Goal: Information Seeking & Learning: Check status

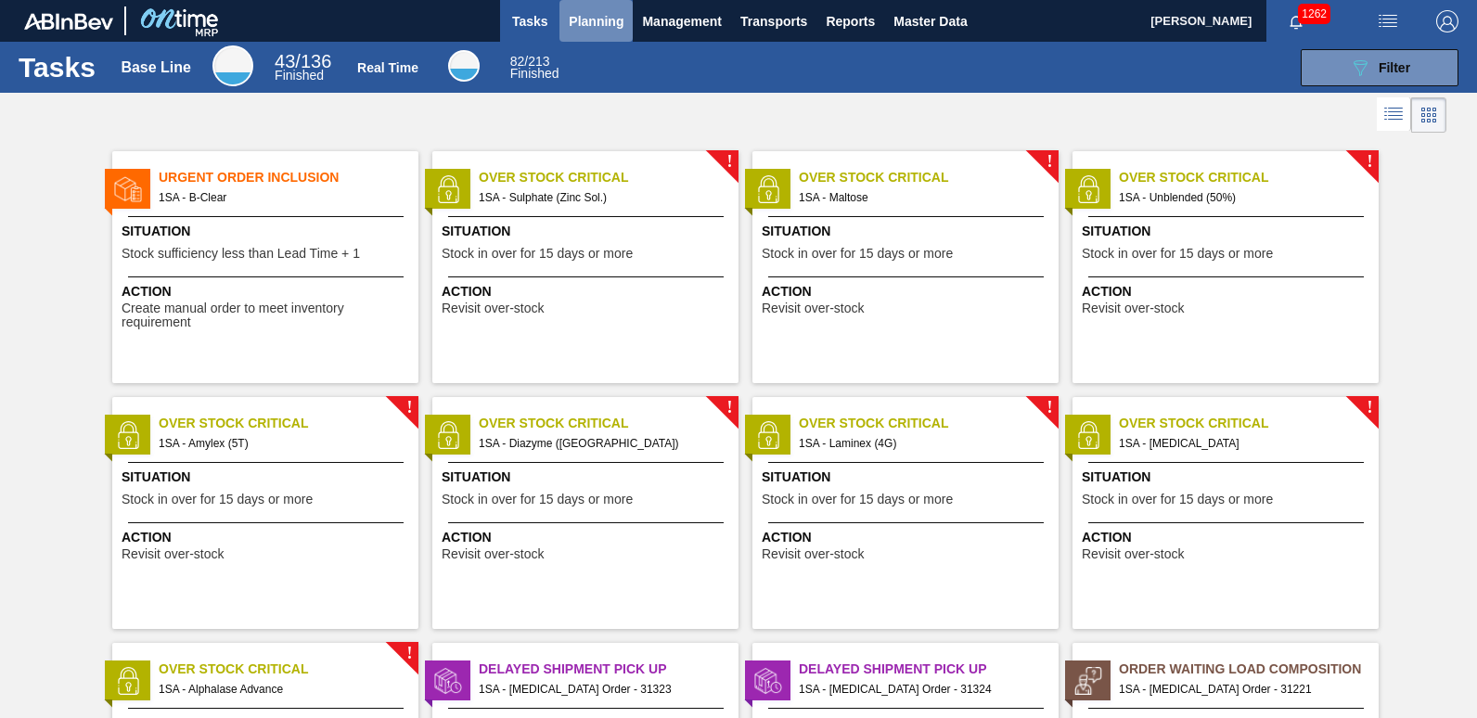
click at [590, 25] on span "Planning" at bounding box center [596, 21] width 55 height 22
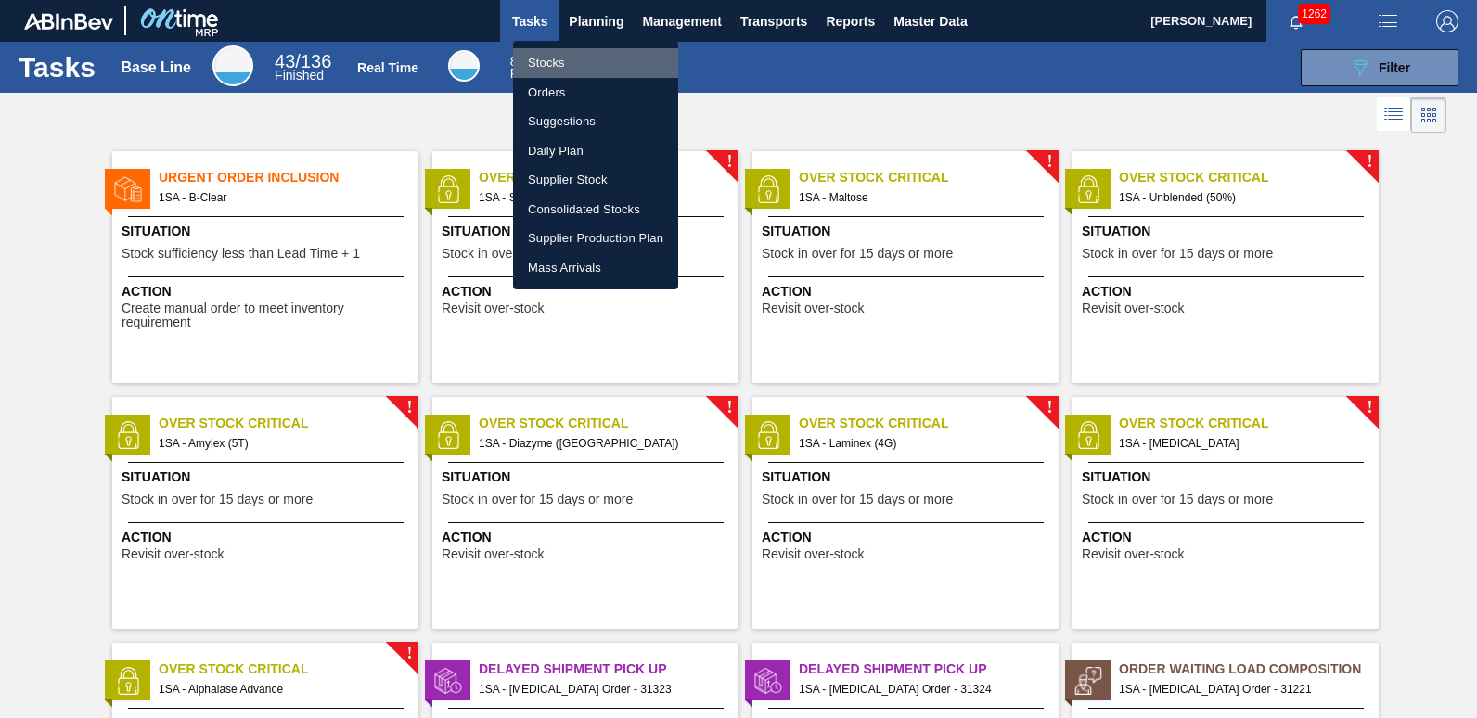
click at [563, 66] on li "Stocks" at bounding box center [595, 63] width 165 height 30
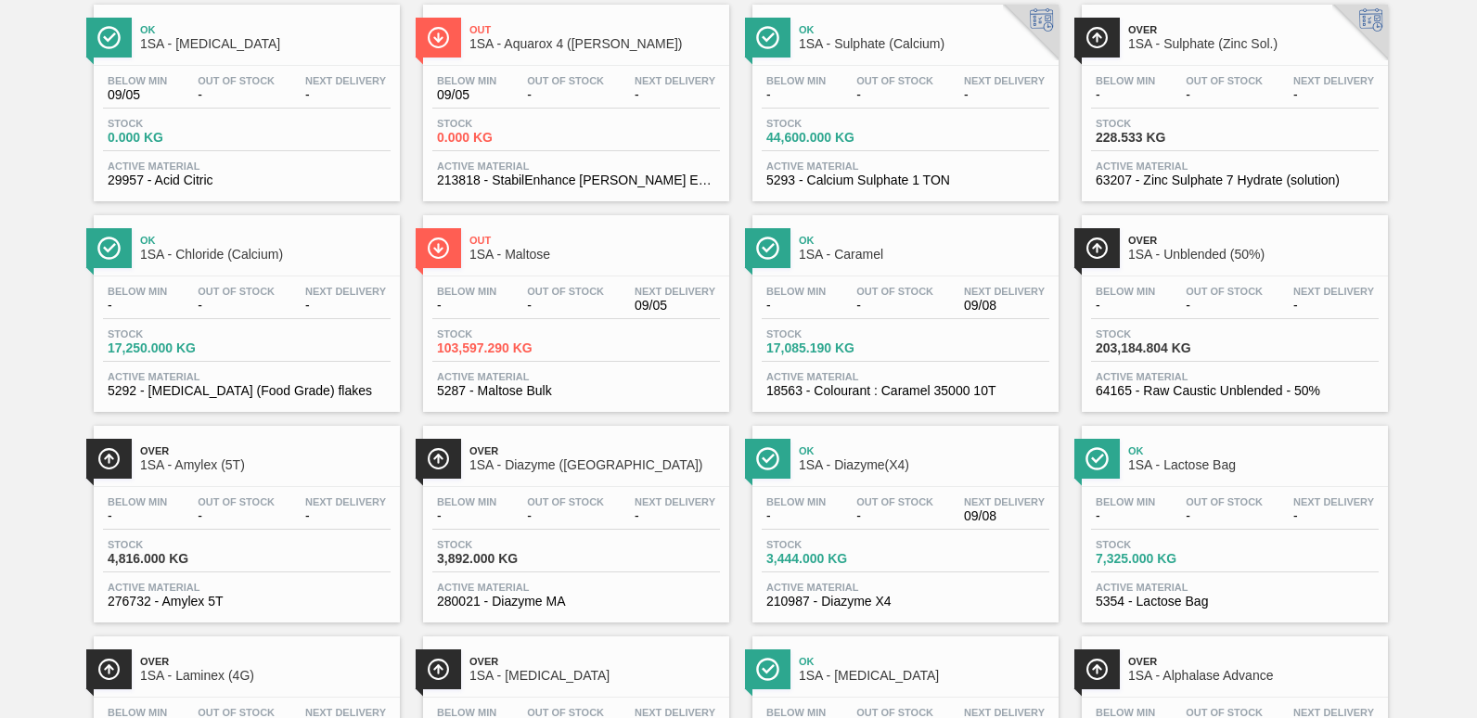
scroll to position [376, 0]
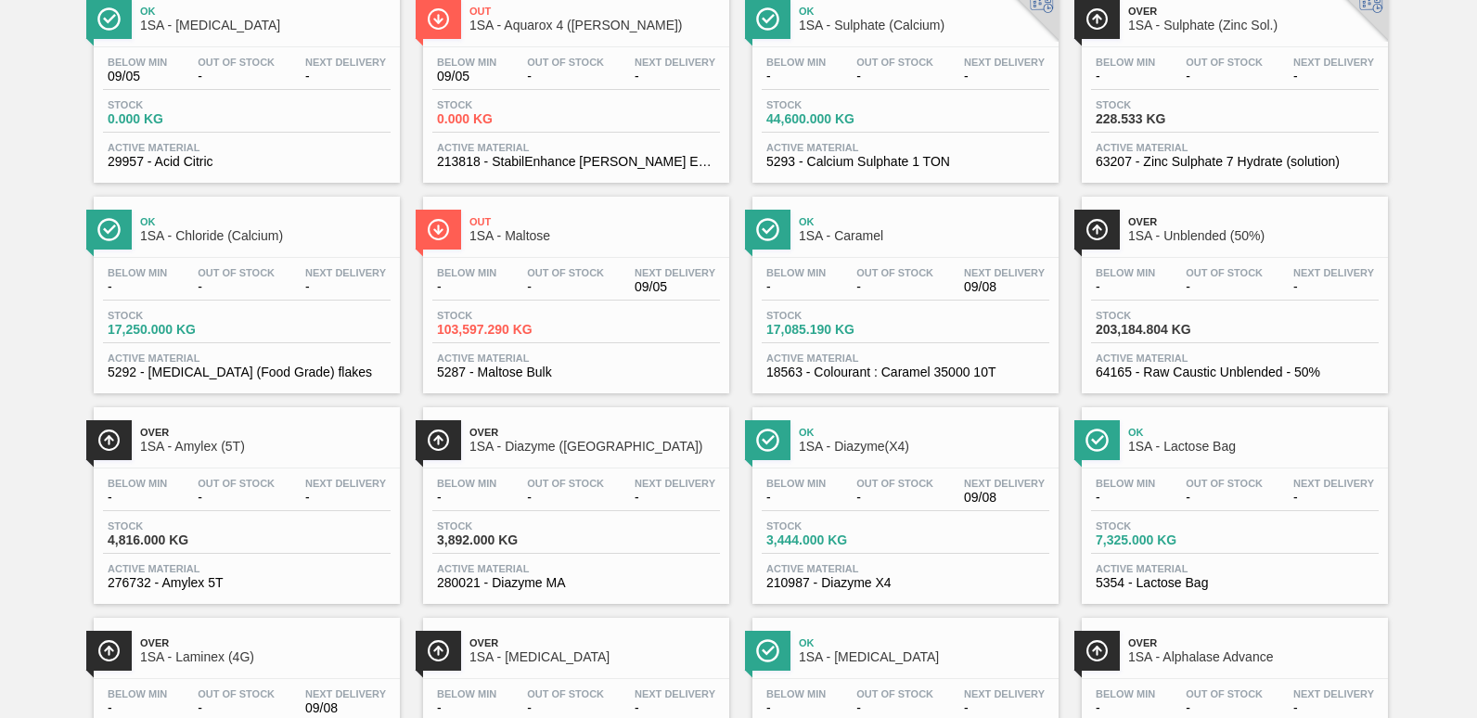
click at [871, 506] on div "Below Min - Out Of Stock - Next Delivery 09/08" at bounding box center [906, 494] width 288 height 33
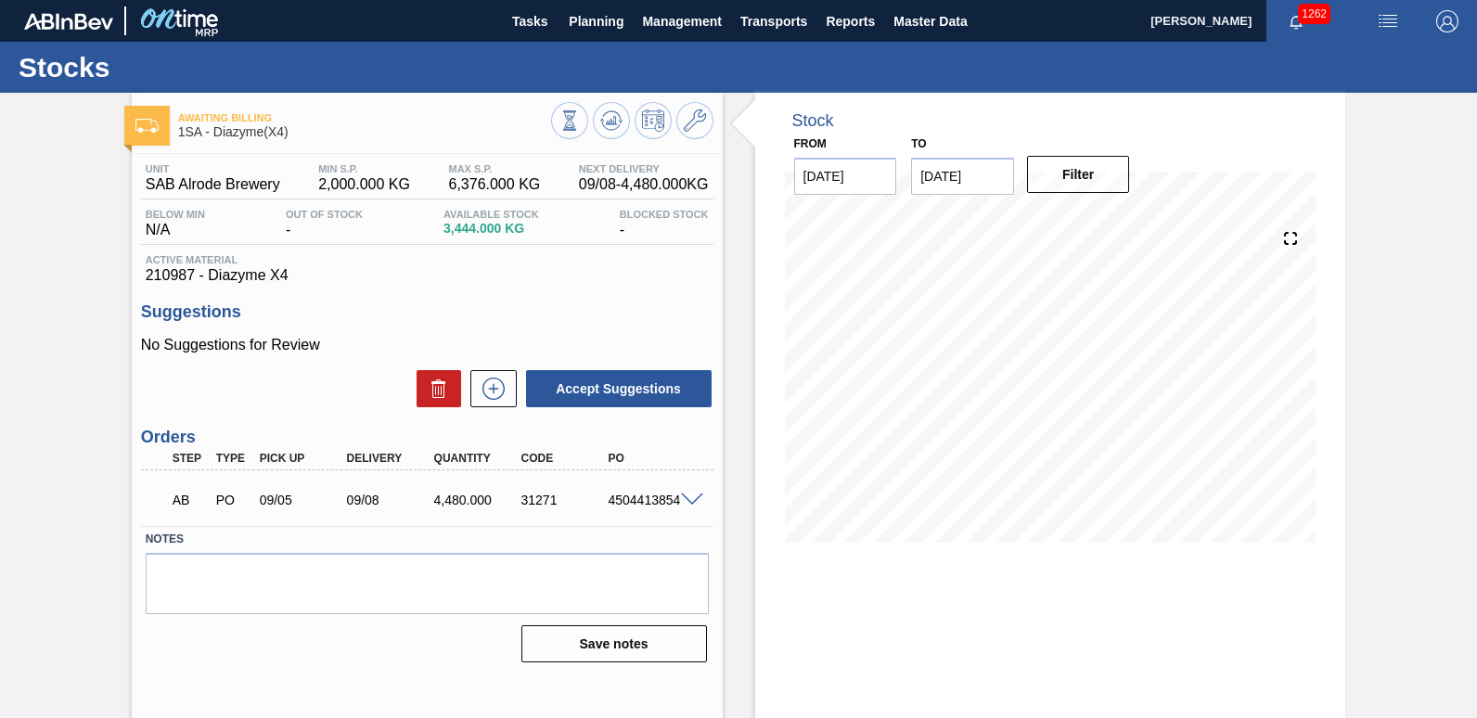
click at [637, 503] on div "4504413854" at bounding box center [651, 500] width 96 height 15
copy div "4504413854"
click at [590, 23] on span "Planning" at bounding box center [596, 21] width 55 height 22
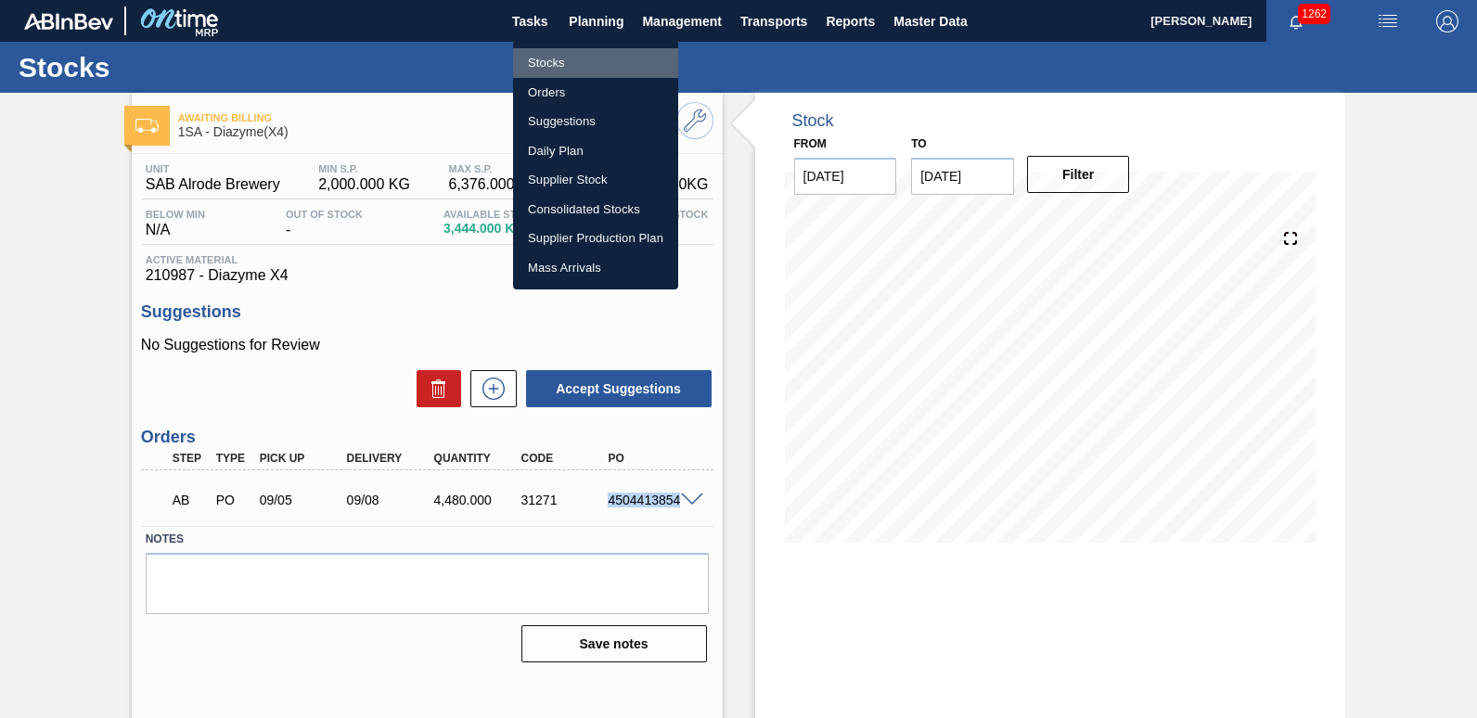
click at [551, 59] on li "Stocks" at bounding box center [595, 63] width 165 height 30
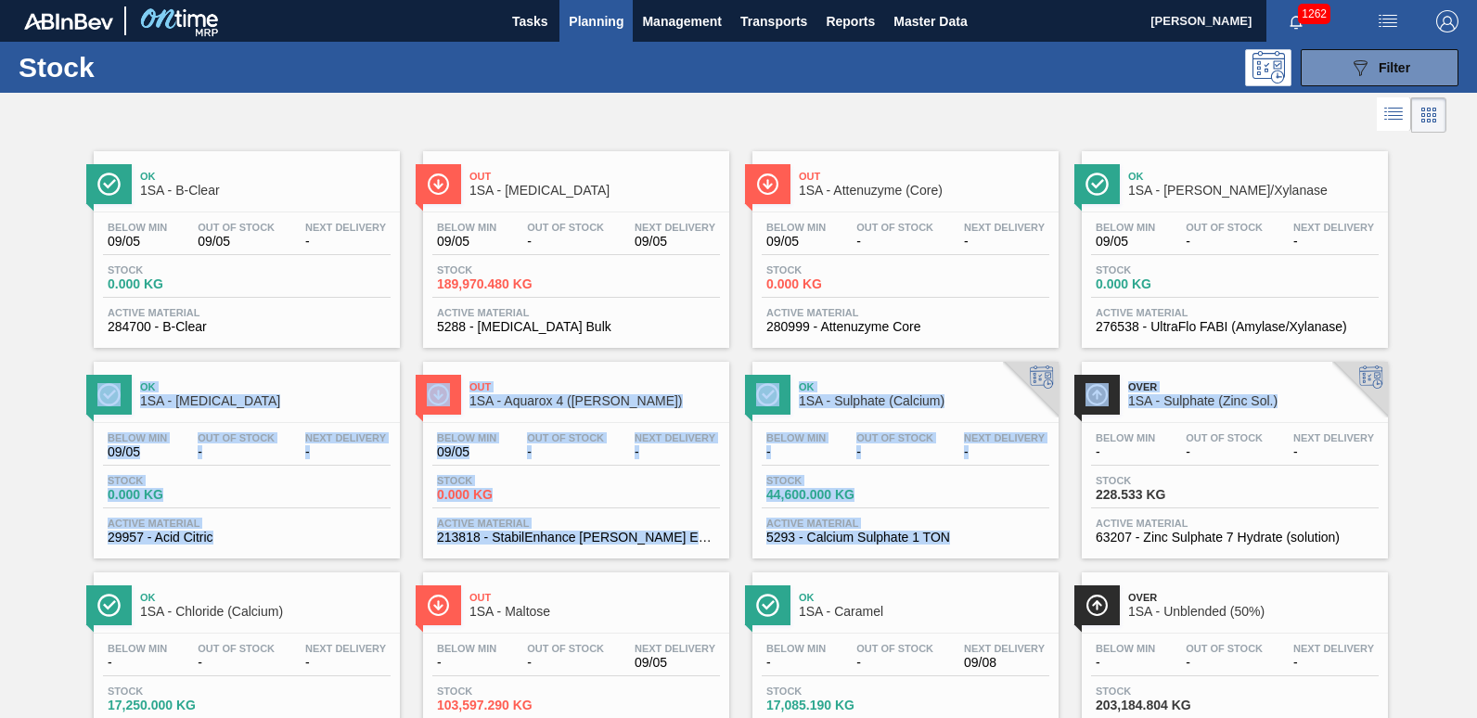
drag, startPoint x: 1473, startPoint y: 336, endPoint x: 1471, endPoint y: 398, distance: 62.2
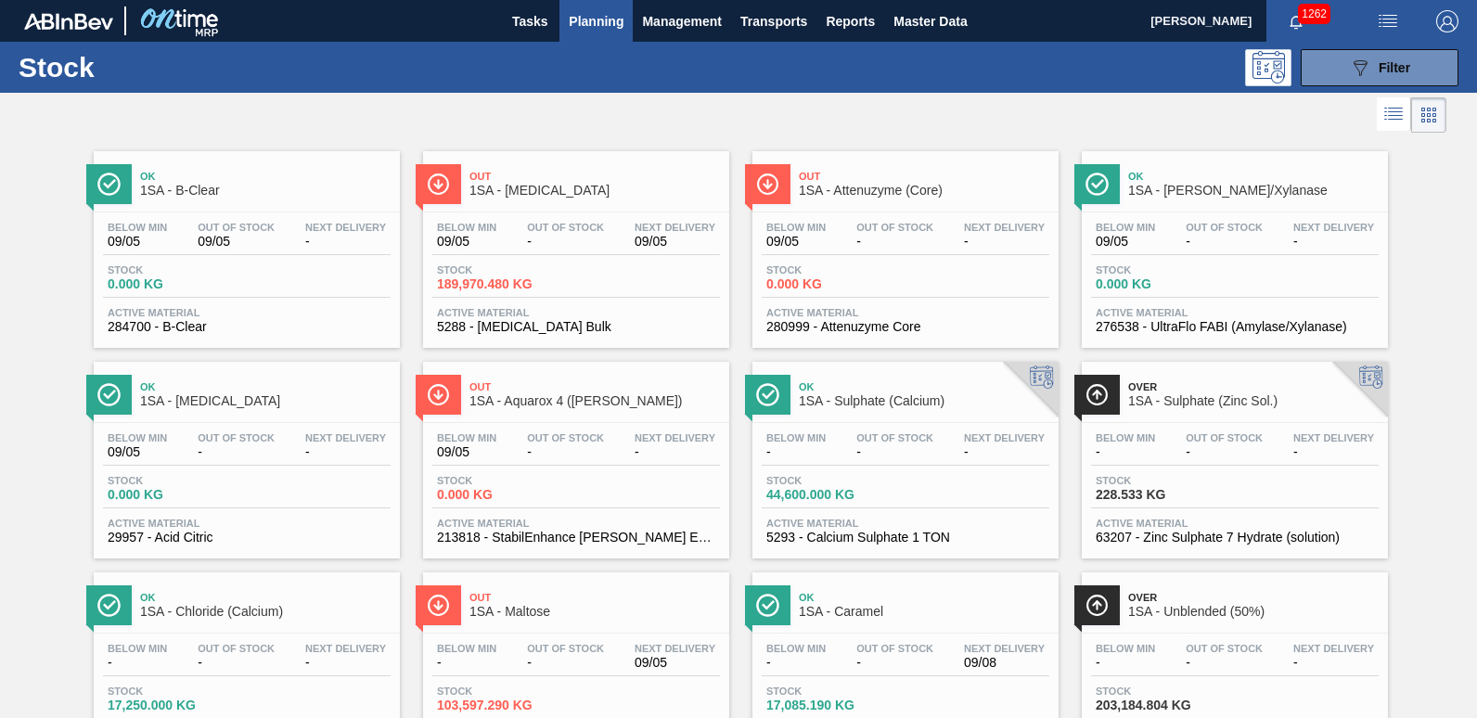
drag, startPoint x: 1471, startPoint y: 398, endPoint x: 1405, endPoint y: 195, distance: 213.5
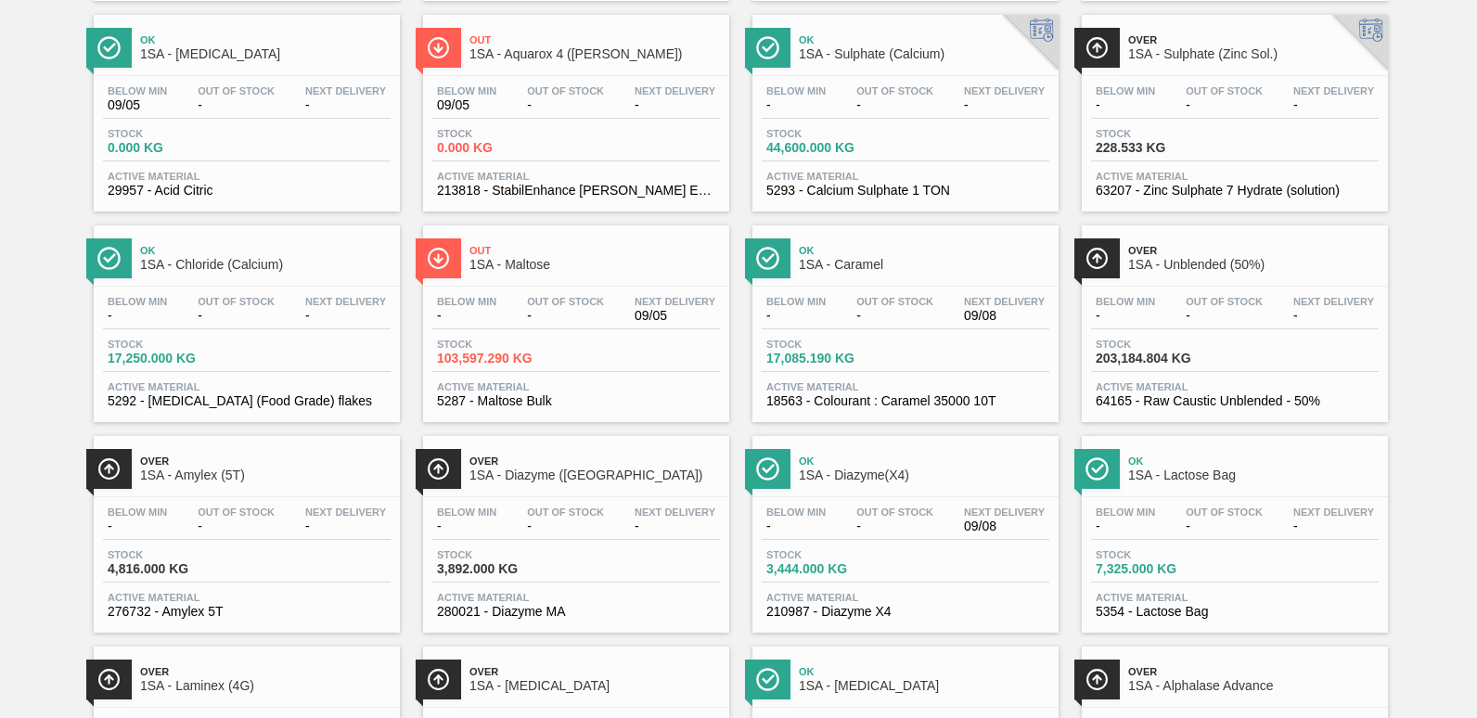
scroll to position [418, 0]
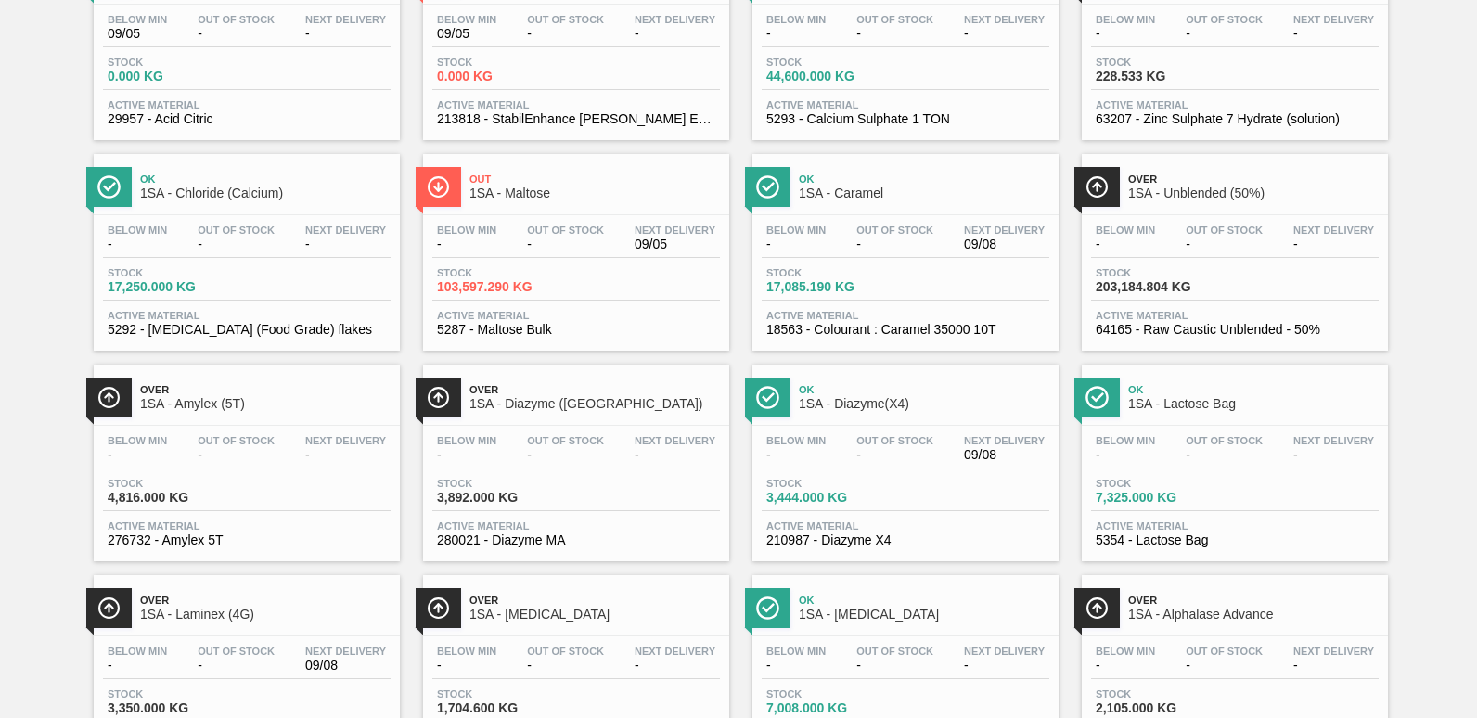
click at [262, 632] on div "Over 1SA - Laminex (4G) Below Min - Out Of Stock - Next Delivery 09/08 Stock 3,…" at bounding box center [247, 673] width 306 height 197
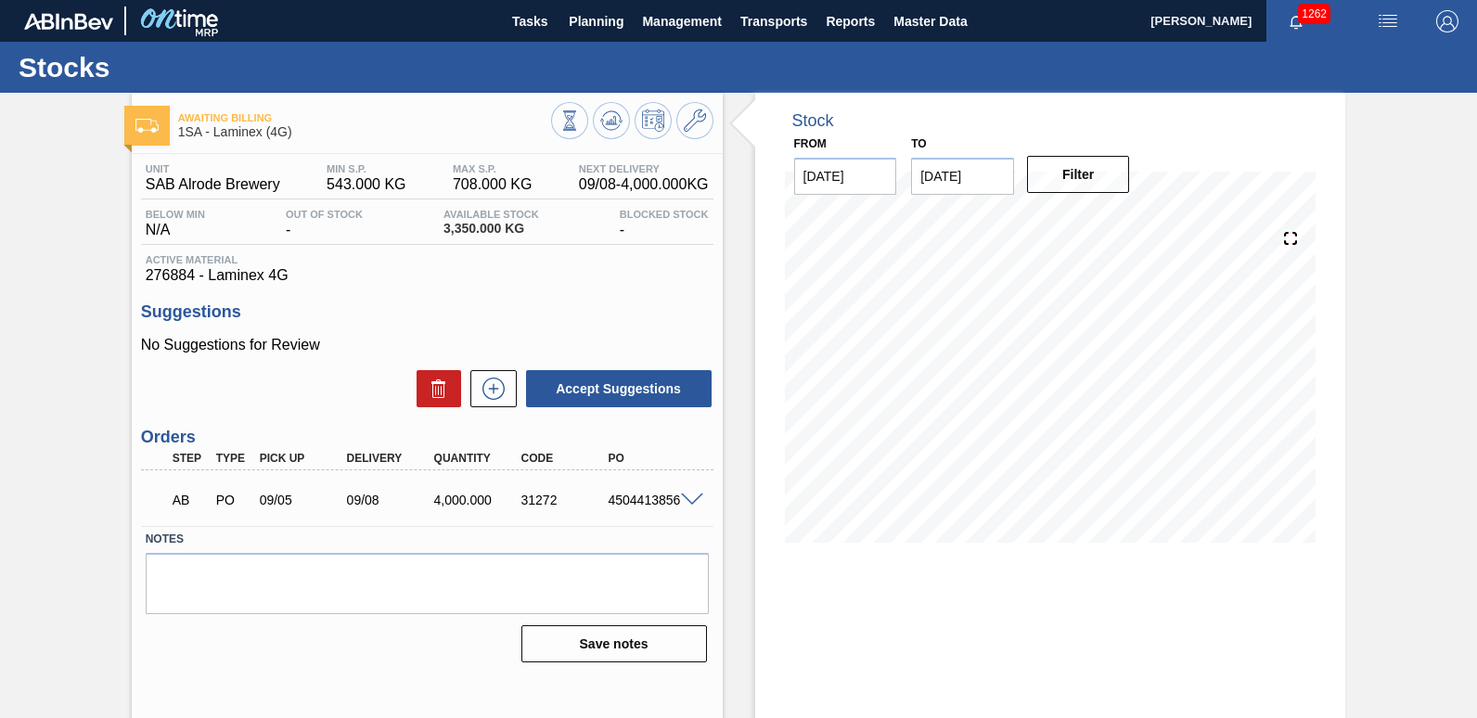
click at [634, 501] on div "4504413856" at bounding box center [651, 500] width 96 height 15
copy div "4504413856"
